Goal: Information Seeking & Learning: Learn about a topic

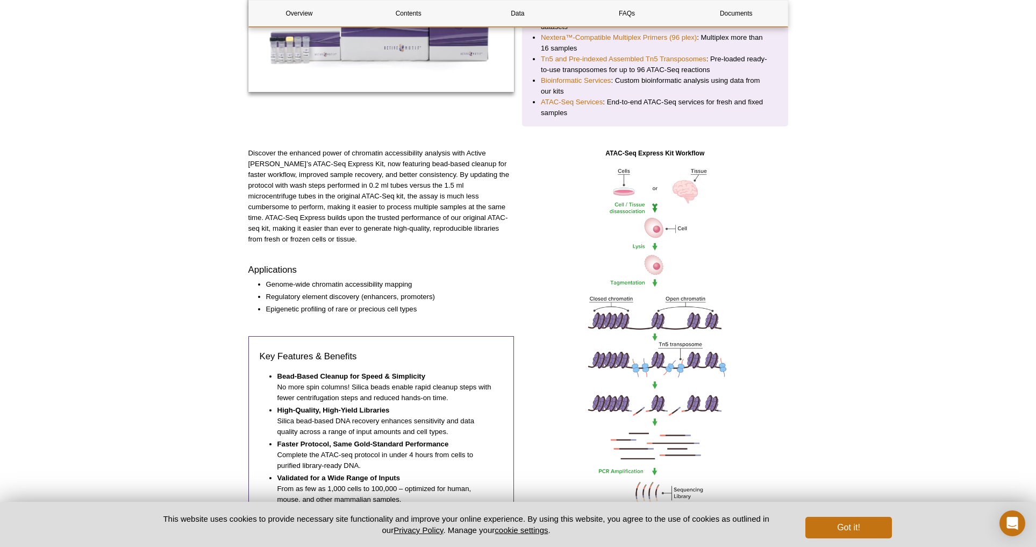
scroll to position [62, 0]
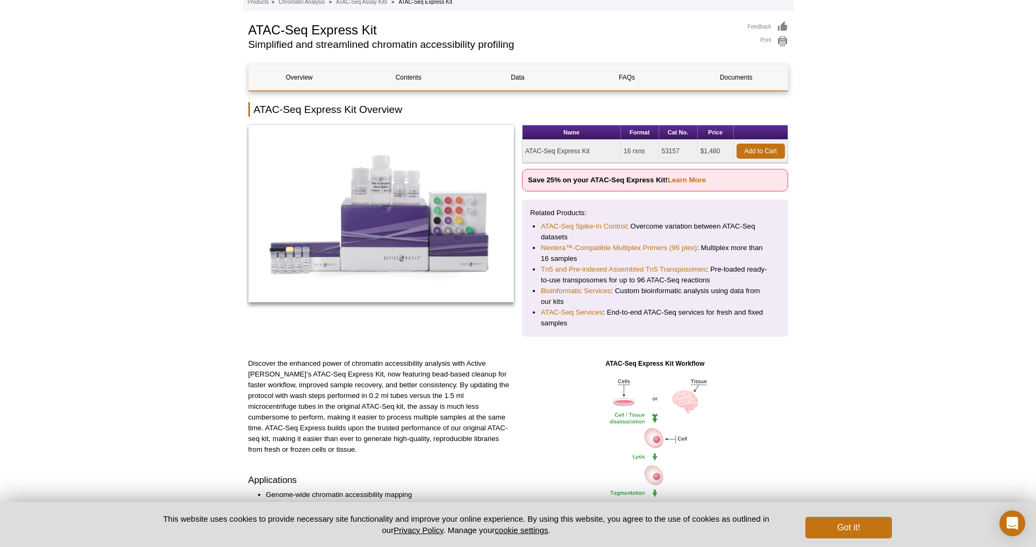
scroll to position [52, 0]
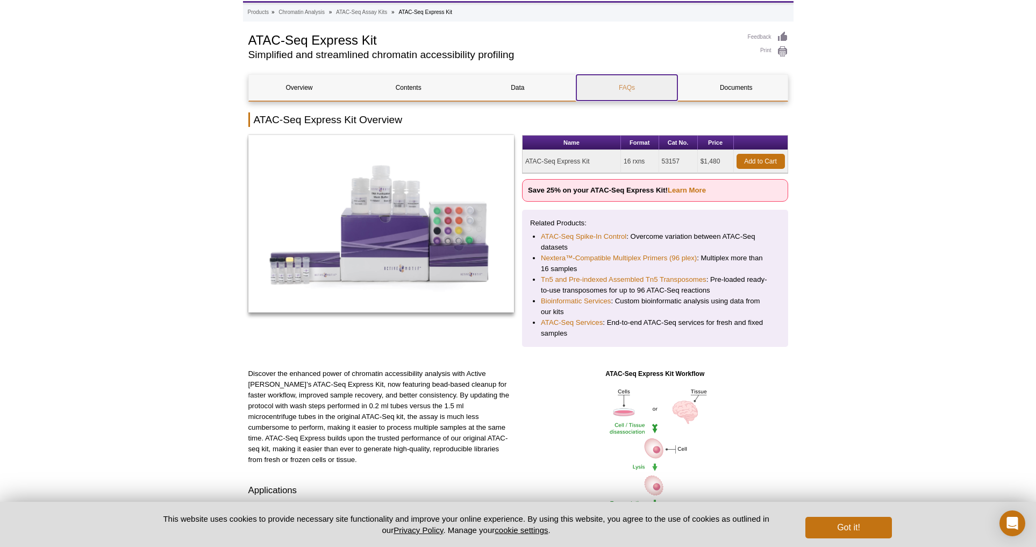
click at [622, 91] on link "FAQs" at bounding box center [626, 88] width 101 height 26
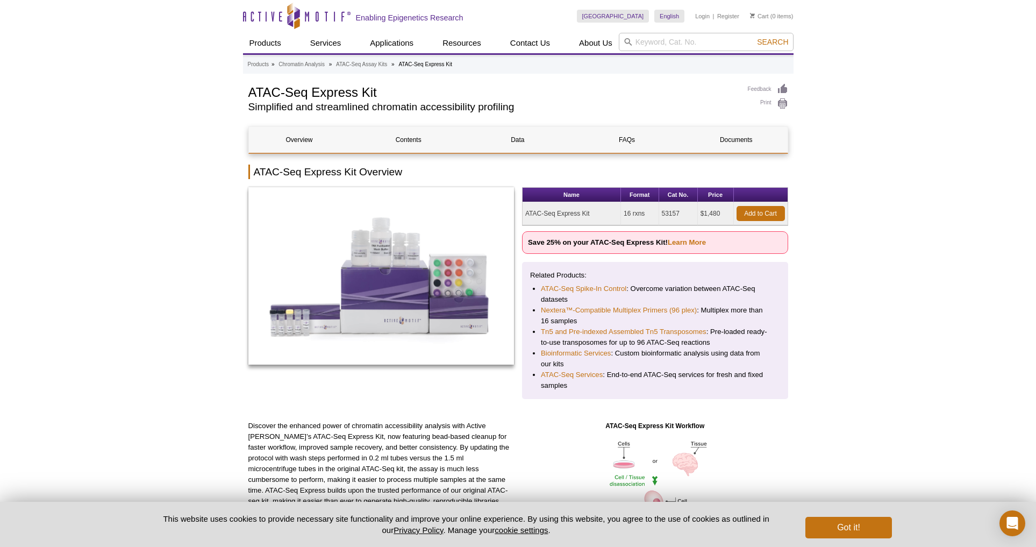
drag, startPoint x: 624, startPoint y: 216, endPoint x: 647, endPoint y: 213, distance: 23.3
click at [647, 213] on td "16 rxns" at bounding box center [640, 213] width 38 height 23
click at [630, 141] on link "FAQs" at bounding box center [626, 140] width 101 height 26
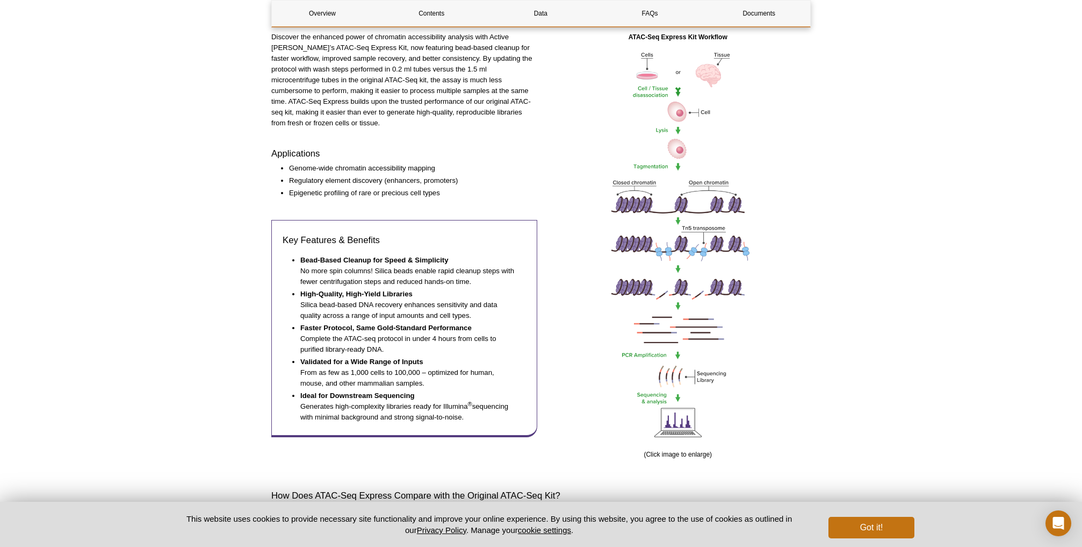
scroll to position [360, 0]
